Goal: Task Accomplishment & Management: Manage account settings

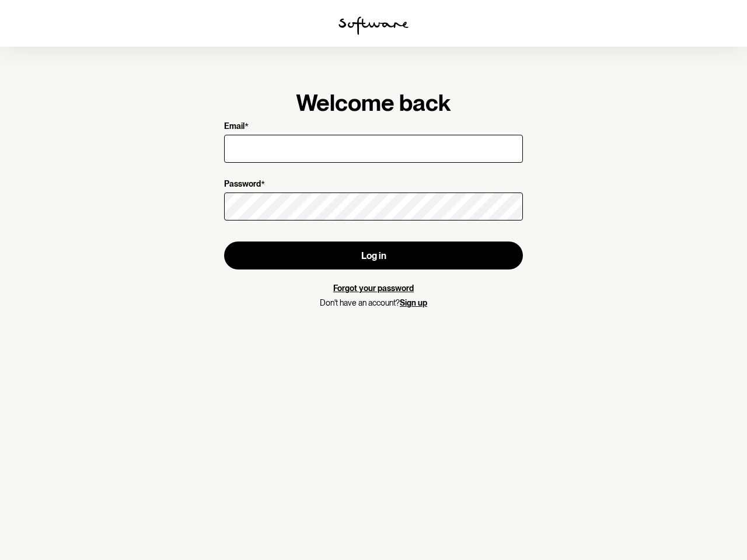
click at [373, 26] on img at bounding box center [373, 25] width 70 height 19
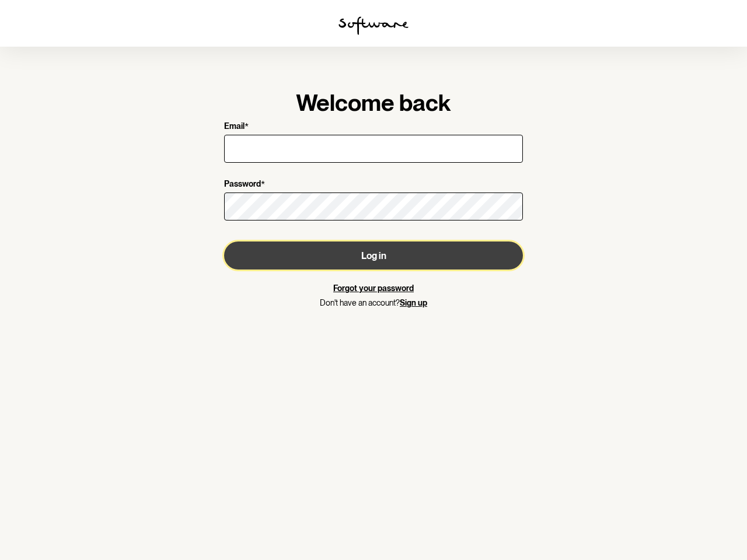
click at [373, 256] on button "Log in" at bounding box center [373, 256] width 299 height 28
